Goal: Task Accomplishment & Management: Manage account settings

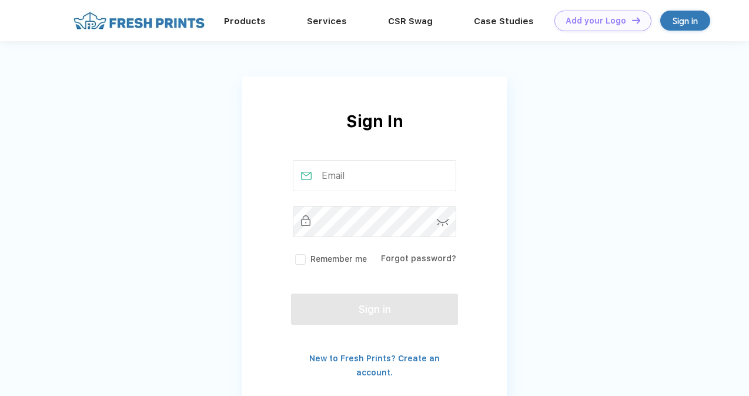
click at [349, 166] on input "text" at bounding box center [375, 175] width 164 height 31
type input "[EMAIL_ADDRESS][DOMAIN_NAME]"
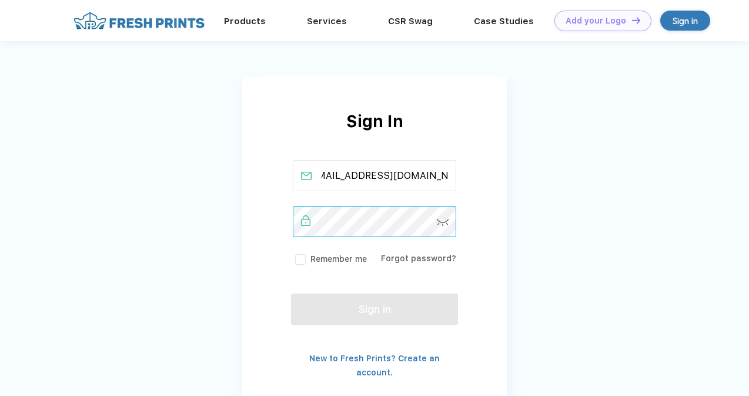
scroll to position [0, 0]
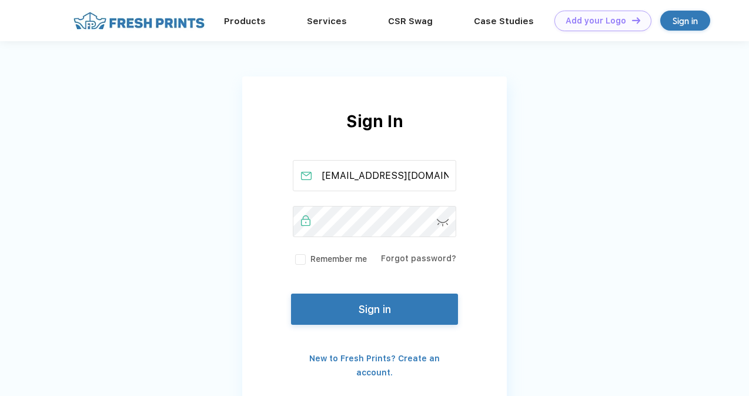
click at [414, 256] on link "Forgot password?" at bounding box center [418, 257] width 75 height 9
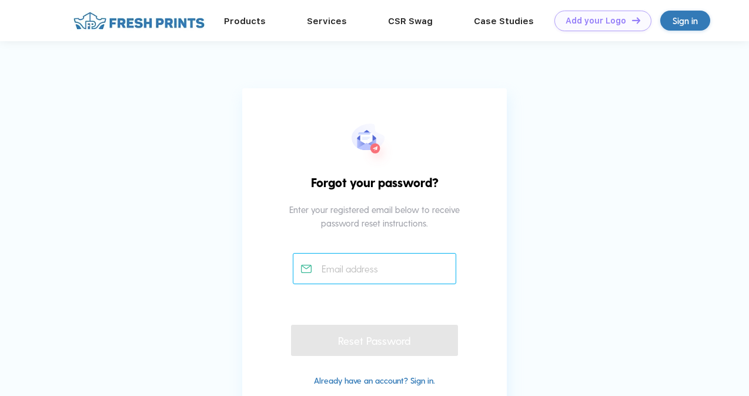
click at [396, 260] on input "text" at bounding box center [375, 268] width 164 height 31
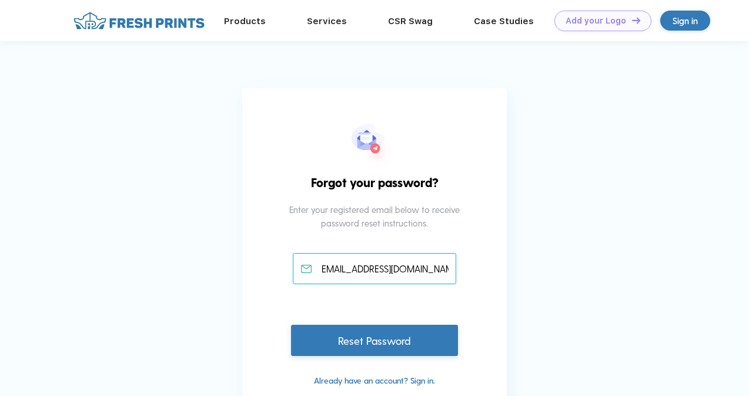
type input "[EMAIL_ADDRESS][DOMAIN_NAME]"
click at [411, 331] on div "Reset Password" at bounding box center [374, 339] width 167 height 31
